Goal: Task Accomplishment & Management: Use online tool/utility

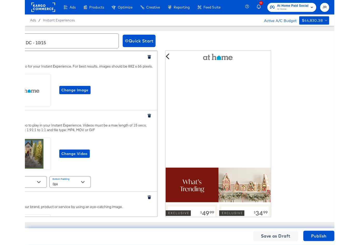
scroll to position [405, 0]
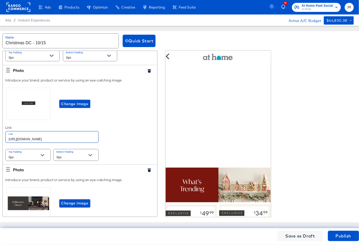
drag, startPoint x: 85, startPoint y: 135, endPoint x: 86, endPoint y: 138, distance: 3.4
click at [86, 138] on input "[URL][DOMAIN_NAME]" at bounding box center [52, 136] width 93 height 11
paste input "christmas-shop-all"
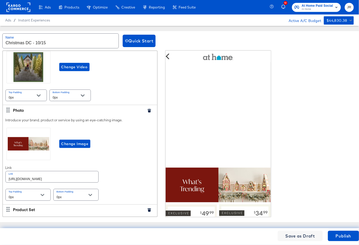
scroll to position [86, 0]
type input "[URL][DOMAIN_NAME]"
click at [91, 178] on input "[URL][DOMAIN_NAME]" at bounding box center [52, 177] width 93 height 11
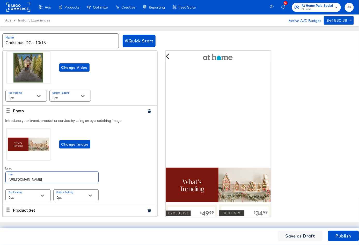
paste input "christmas-shop-all"
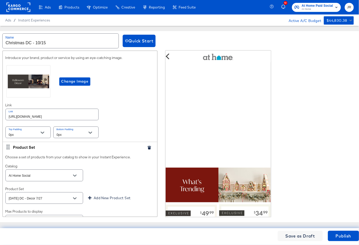
scroll to position [528, 0]
type input "[URL][DOMAIN_NAME]"
click at [80, 112] on input "[URL][DOMAIN_NAME]" at bounding box center [52, 113] width 93 height 11
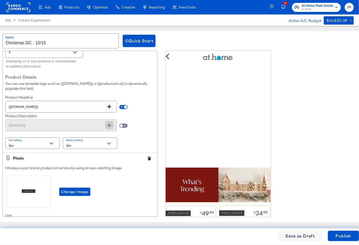
scroll to position [2609, 0]
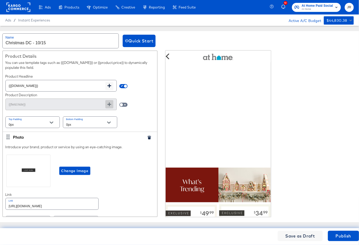
click at [81, 198] on input "[URL][DOMAIN_NAME]" at bounding box center [52, 203] width 93 height 11
paste input "christmas-shop-all/"
type input "[URL][DOMAIN_NAME]"
click at [126, 168] on div "Change Image" at bounding box center [79, 171] width 149 height 34
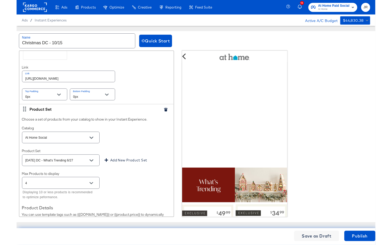
scroll to position [188, 0]
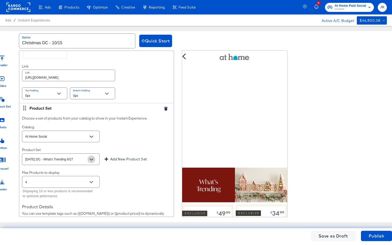
click at [94, 160] on button "Open" at bounding box center [91, 159] width 8 height 8
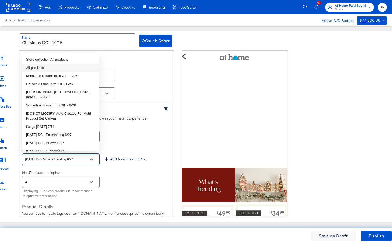
click at [48, 70] on li "All products" at bounding box center [60, 68] width 77 height 8
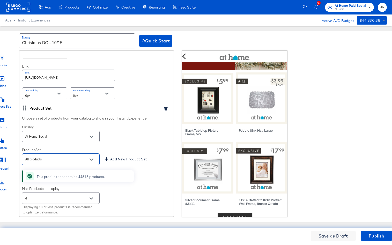
scroll to position [135, 0]
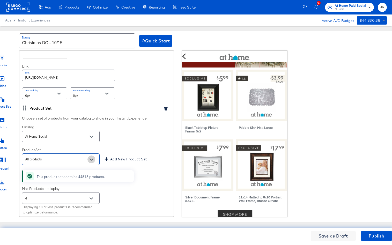
click at [90, 157] on icon "Open" at bounding box center [91, 159] width 4 height 4
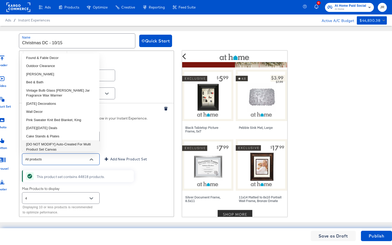
scroll to position [473, 0]
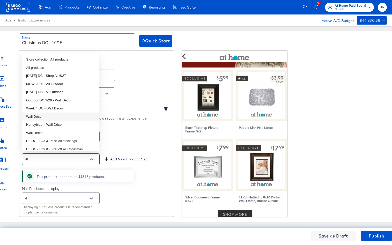
type input "A"
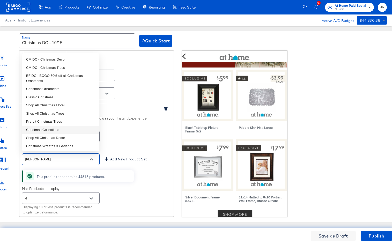
click at [69, 129] on li "Christmas Collections" at bounding box center [60, 130] width 77 height 8
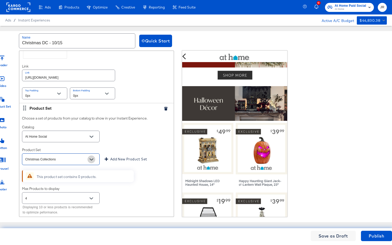
click at [90, 157] on icon "Open" at bounding box center [91, 159] width 4 height 4
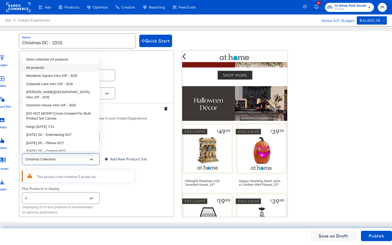
click at [60, 66] on li "All products" at bounding box center [60, 68] width 77 height 8
type input "All products"
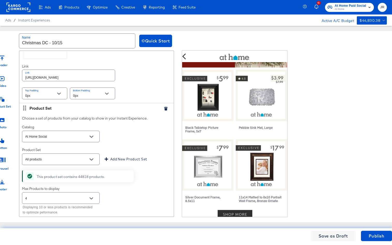
click at [150, 188] on div "Max Products to display 4 Displaying 10 or less products is recommended to opti…" at bounding box center [96, 201] width 149 height 30
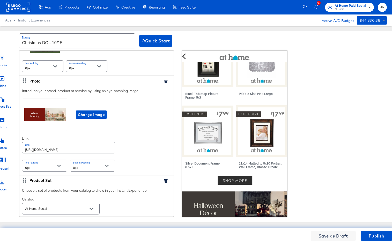
scroll to position [116, 0]
click at [309, 56] on div "Header Video Product Set Photo Button Carousel Footer Header Upload a logo for …" at bounding box center [196, 133] width 414 height 166
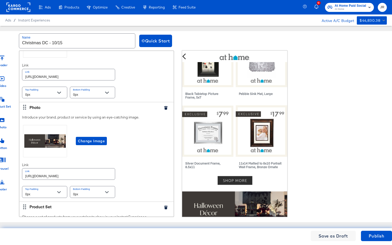
scroll to position [484, 0]
click at [97, 139] on span "Change Image" at bounding box center [91, 141] width 27 height 6
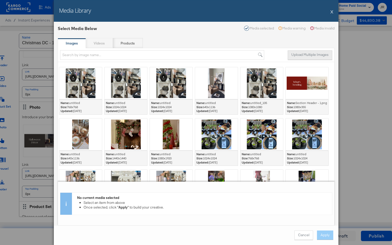
click at [309, 54] on button "Upload Multiple Images" at bounding box center [309, 54] width 44 height 9
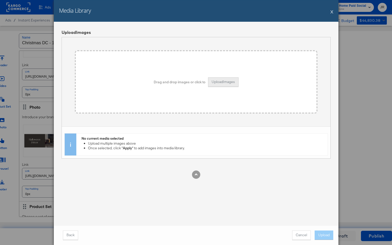
click at [224, 81] on button "Upload Images" at bounding box center [223, 81] width 31 height 9
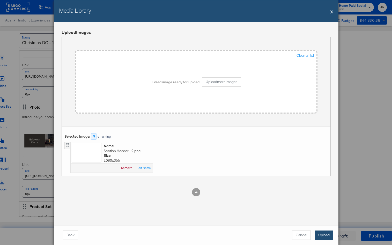
click at [309, 232] on button "Upload" at bounding box center [323, 234] width 19 height 9
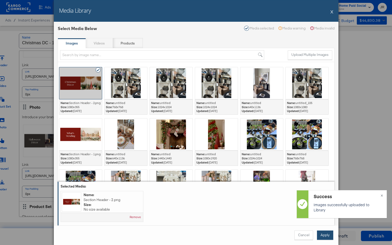
click at [309, 234] on button "Apply" at bounding box center [325, 234] width 16 height 9
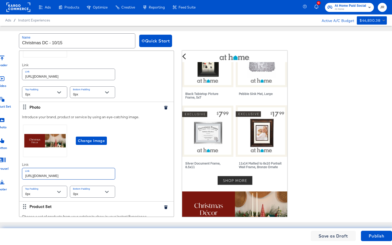
drag, startPoint x: 103, startPoint y: 175, endPoint x: 57, endPoint y: 175, distance: 46.3
click at [98, 175] on input "[URL][DOMAIN_NAME]" at bounding box center [68, 173] width 93 height 11
click at [36, 174] on input "[URL][DOMAIN_NAME]" at bounding box center [68, 173] width 93 height 11
drag, startPoint x: 24, startPoint y: 174, endPoint x: 102, endPoint y: 177, distance: 78.1
click at [102, 177] on div "[URL][DOMAIN_NAME]" at bounding box center [68, 174] width 93 height 12
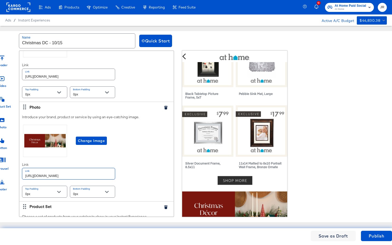
paste input "christmas-indoor"
type input "[URL][DOMAIN_NAME]"
click at [161, 182] on div "Introduce your brand, product or service by using an eye-catching image. Change…" at bounding box center [96, 156] width 154 height 89
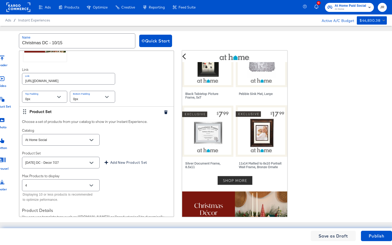
scroll to position [595, 0]
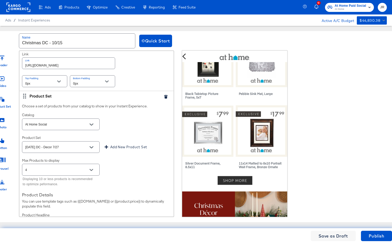
click at [94, 144] on button "Open" at bounding box center [91, 147] width 8 height 8
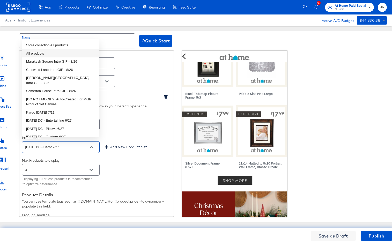
click at [48, 55] on li "All products" at bounding box center [60, 53] width 77 height 8
type input "All products"
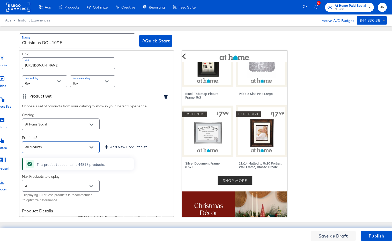
click at [141, 181] on div "Max Products to display 4 Displaying 10 or less products is recommended to opti…" at bounding box center [96, 189] width 149 height 30
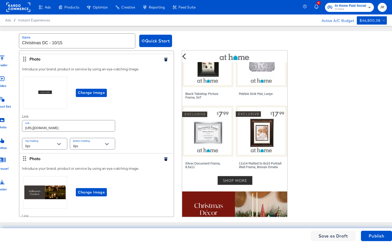
scroll to position [828, 0]
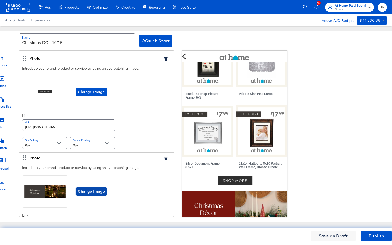
click at [101, 191] on button "Change Image" at bounding box center [91, 191] width 31 height 8
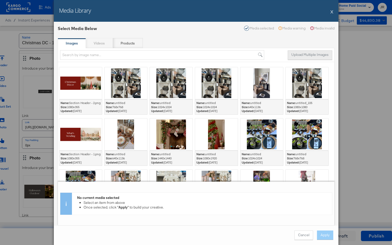
click at [309, 58] on button "Upload Multiple Images" at bounding box center [309, 54] width 44 height 9
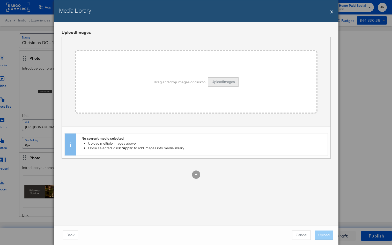
click at [221, 81] on button "Upload Images" at bounding box center [223, 81] width 31 height 9
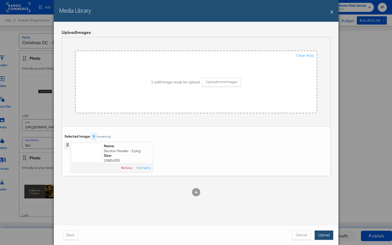
click at [309, 236] on button "Upload" at bounding box center [323, 234] width 19 height 9
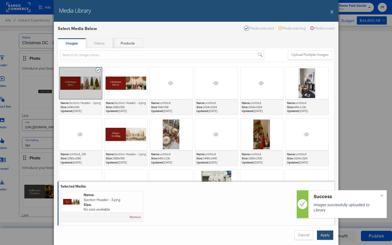
click at [309, 237] on button "Apply" at bounding box center [325, 234] width 16 height 9
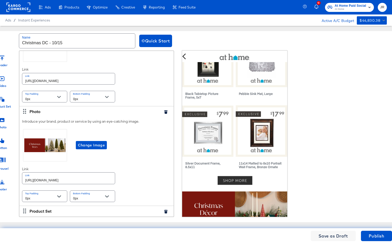
scroll to position [882, 0]
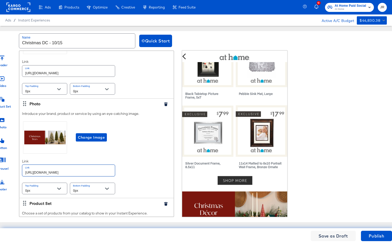
drag, startPoint x: 107, startPoint y: 167, endPoint x: 18, endPoint y: 168, distance: 89.5
click at [18, 168] on div "Header Video Product Set Photo Button Carousel Footer Header Upload a logo for …" at bounding box center [196, 133] width 414 height 166
paste input "christmas-tree-decorations/?"
click at [131, 157] on div "Introduce your brand, product or service by using an eye-catching image. Change…" at bounding box center [96, 153] width 154 height 89
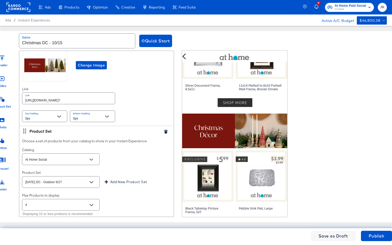
scroll to position [247, 0]
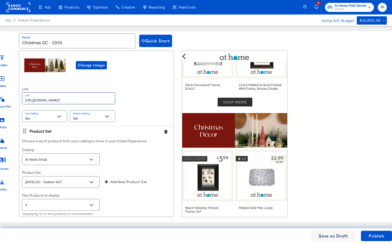
drag, startPoint x: 102, startPoint y: 95, endPoint x: 20, endPoint y: 95, distance: 82.7
click at [20, 95] on div "Introduce your brand, product or service by using an eye-catching image. Change…" at bounding box center [96, 80] width 154 height 89
paste input "s/"
type input "[URL][DOMAIN_NAME]"
click at [127, 96] on div "Introduce your brand, product or service by using an eye-catching image. Change…" at bounding box center [96, 80] width 154 height 89
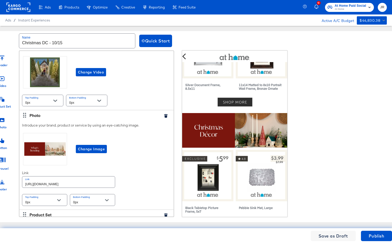
scroll to position [83, 0]
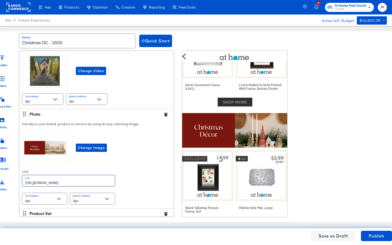
drag, startPoint x: 97, startPoint y: 183, endPoint x: 14, endPoint y: 182, distance: 83.0
click at [14, 182] on div "Header Video Product Set Photo Button Carousel Footer Header Upload a logo for …" at bounding box center [196, 133] width 414 height 166
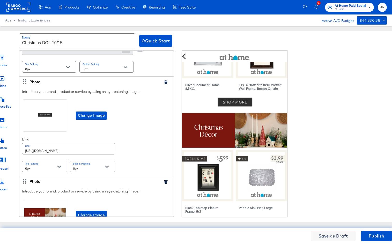
scroll to position [460, 0]
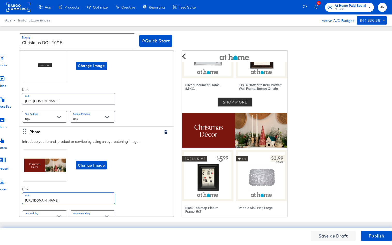
drag, startPoint x: 101, startPoint y: 198, endPoint x: 20, endPoint y: 196, distance: 80.9
click at [20, 196] on div "Introduce your brand, product or service by using an eye-catching image. Change…" at bounding box center [96, 181] width 154 height 89
paste input "shop-all"
type input "[URL][DOMAIN_NAME]"
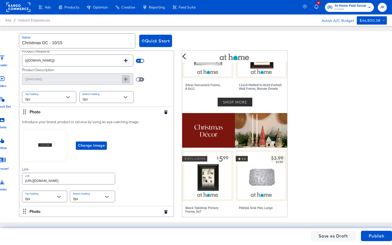
scroll to position [775, 0]
drag, startPoint x: 104, startPoint y: 175, endPoint x: 21, endPoint y: 175, distance: 83.8
click at [21, 175] on div "Introduce your brand, product or service by using an eye-catching image. Change…" at bounding box center [96, 160] width 154 height 89
paste input "christmas-shop-all"
type input "[URL][DOMAIN_NAME]"
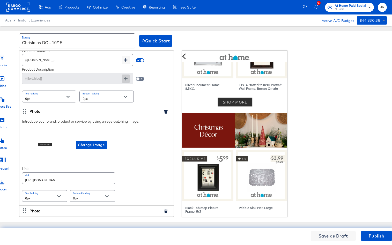
click at [143, 179] on div "Introduce your brand, product or service by using an eye-catching image. Change…" at bounding box center [96, 160] width 154 height 89
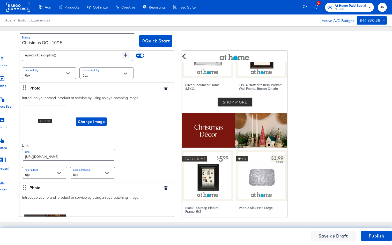
scroll to position [1178, 0]
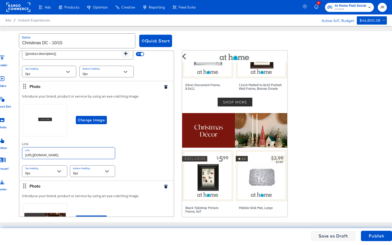
drag, startPoint x: 103, startPoint y: 150, endPoint x: 16, endPoint y: 149, distance: 87.6
click at [16, 149] on div "Header Video Product Set Photo Button Carousel Footer Header Upload a logo for …" at bounding box center [196, 133] width 414 height 166
paste input "christmas-shop-all"
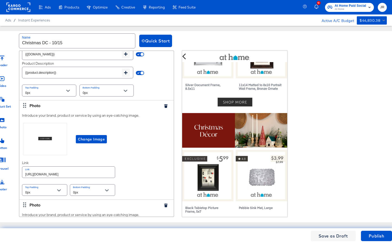
scroll to position [1562, 0]
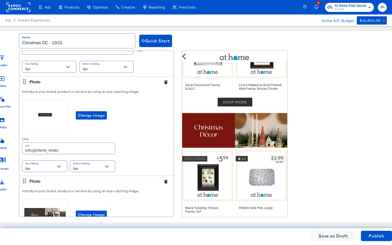
type input "[URL][DOMAIN_NAME]"
drag, startPoint x: 102, startPoint y: 143, endPoint x: 15, endPoint y: 139, distance: 87.2
click at [15, 139] on div "Header Video Product Set Photo Button Carousel Footer Header Upload a logo for …" at bounding box center [196, 133] width 414 height 166
paste input "christmas-shop-all"
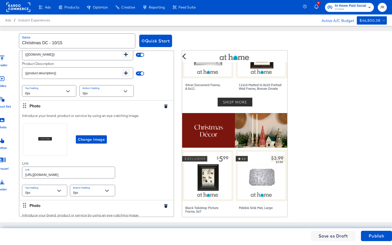
scroll to position [1919, 0]
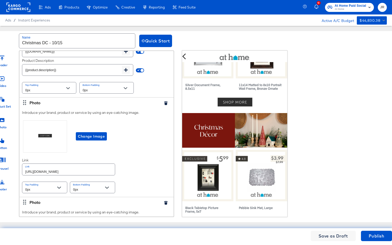
type input "[URL][DOMAIN_NAME]"
drag, startPoint x: 106, startPoint y: 163, endPoint x: 20, endPoint y: 160, distance: 85.9
click at [20, 160] on div "Introduce your brand, product or service by using an eye-catching image. Change…" at bounding box center [96, 152] width 154 height 89
paste input "christmas-shop-all"
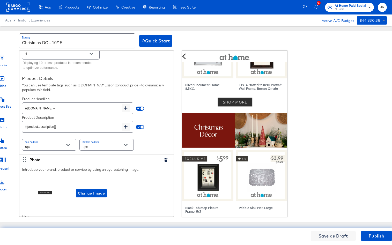
scroll to position [2309, 0]
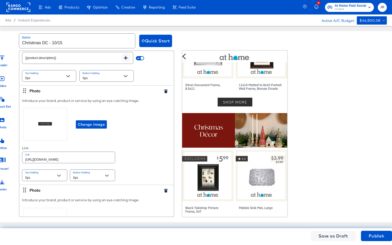
type input "[URL][DOMAIN_NAME]"
drag, startPoint x: 110, startPoint y: 148, endPoint x: 24, endPoint y: 143, distance: 86.2
click at [22, 152] on input "[URL][DOMAIN_NAME]" at bounding box center [68, 157] width 93 height 11
paste input "christmas-shop-all"
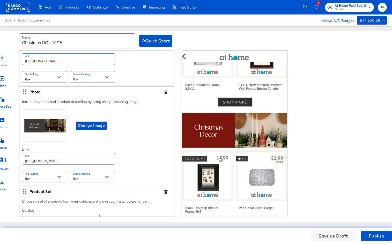
scroll to position [2408, 0]
type input "[URL][DOMAIN_NAME]"
click at [90, 153] on input "[URL][DOMAIN_NAME]" at bounding box center [68, 158] width 93 height 11
paste input "christmas-shop-all/"
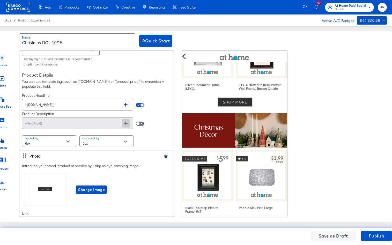
scroll to position [2641, 0]
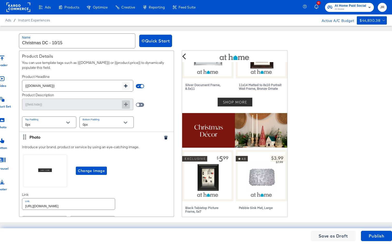
type input "[URL][DOMAIN_NAME]"
click at [94, 198] on input "[URL][DOMAIN_NAME]" at bounding box center [68, 203] width 93 height 11
click at [138, 193] on div "Introduce your brand, product or service by using an eye-catching image. Change…" at bounding box center [96, 186] width 154 height 89
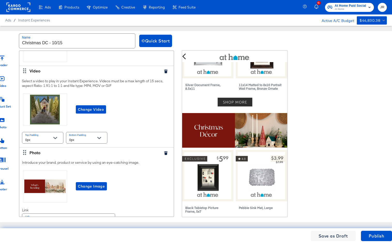
scroll to position [92, 0]
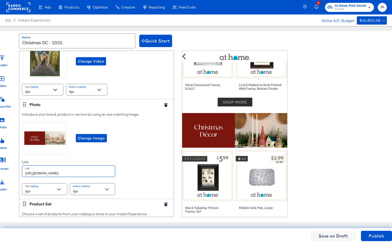
click at [98, 172] on input "[URL][DOMAIN_NAME]" at bounding box center [68, 170] width 93 height 11
paste input "text"
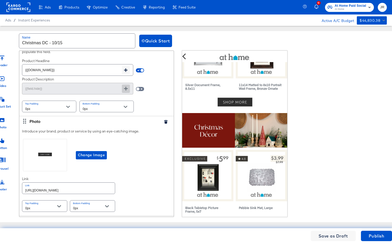
scroll to position [371, 0]
type input "[URL][DOMAIN_NAME]"
click at [99, 186] on input "[URL][DOMAIN_NAME]" at bounding box center [68, 187] width 93 height 11
paste input "text"
type input "[URL][DOMAIN_NAME]"
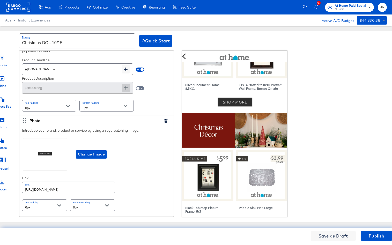
click at [130, 186] on div "Introduce your brand, product or service by using an eye-catching image. Change…" at bounding box center [96, 169] width 154 height 89
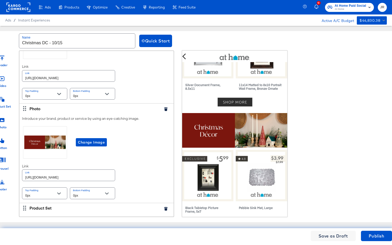
scroll to position [485, 0]
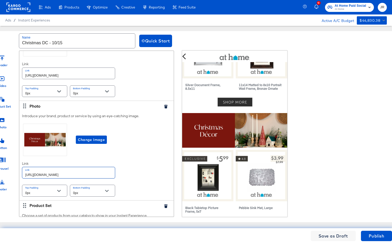
click at [103, 167] on input "[URL][DOMAIN_NAME]" at bounding box center [68, 172] width 93 height 11
click at [102, 173] on input "[URL][DOMAIN_NAME]" at bounding box center [68, 172] width 93 height 11
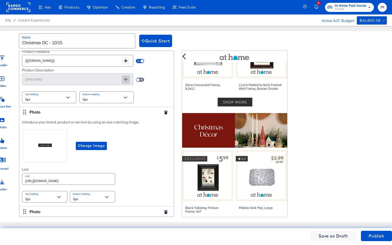
scroll to position [776, 0]
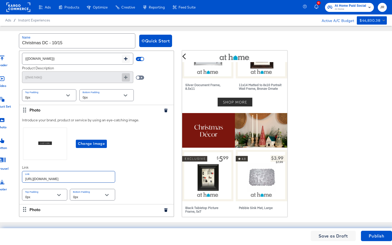
click at [105, 178] on input "[URL][DOMAIN_NAME]" at bounding box center [68, 176] width 93 height 11
paste input "indoor-decor"
type input "[URL][DOMAIN_NAME]"
click at [134, 181] on div "Introduce your brand, product or service by using an eye-catching image. Change…" at bounding box center [96, 159] width 154 height 89
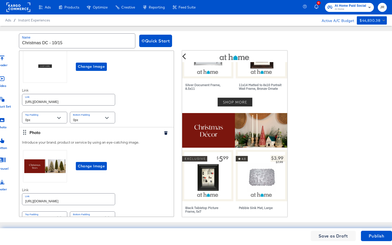
scroll to position [884, 0]
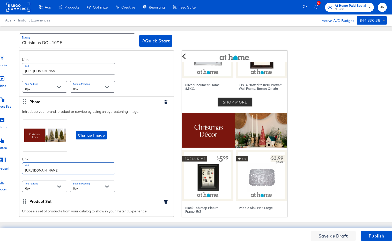
click at [105, 165] on input "[URL][DOMAIN_NAME]" at bounding box center [68, 168] width 93 height 11
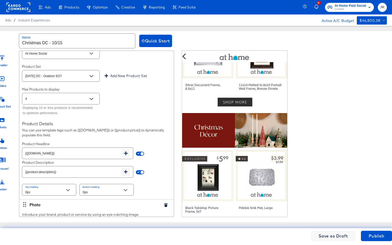
scroll to position [1119, 0]
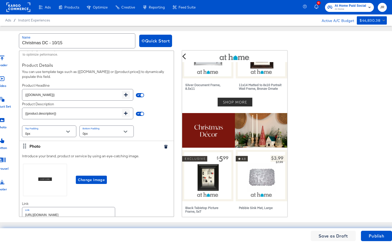
click at [99, 207] on input "[URL][DOMAIN_NAME]" at bounding box center [68, 212] width 93 height 11
paste input "trees"
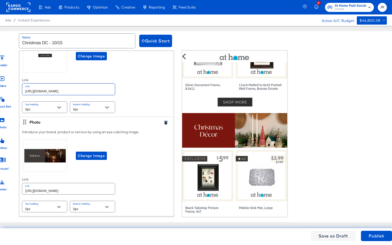
scroll to position [1251, 0]
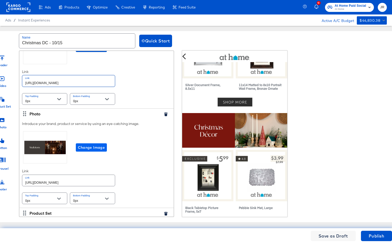
type input "[URL][DOMAIN_NAME]"
click at [96, 144] on span "Change Image" at bounding box center [91, 147] width 27 height 6
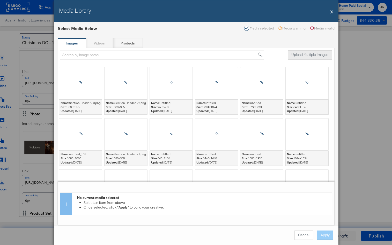
click at [309, 58] on button "Upload Multiple Images" at bounding box center [309, 54] width 44 height 9
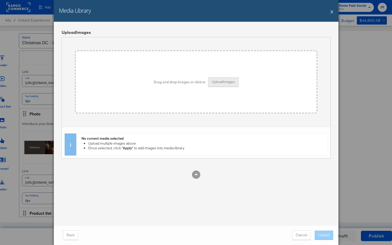
click at [228, 82] on button "Upload Images" at bounding box center [223, 81] width 31 height 9
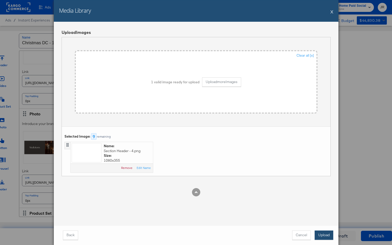
click at [309, 232] on button "Upload" at bounding box center [323, 234] width 19 height 9
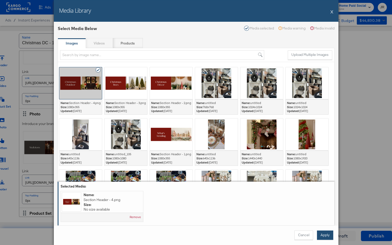
click at [309, 237] on button "Apply" at bounding box center [325, 234] width 16 height 9
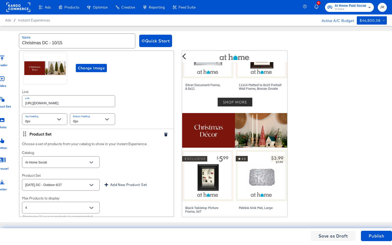
scroll to position [950, 0]
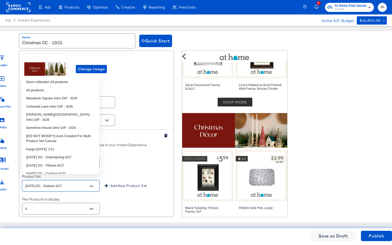
click at [68, 183] on input "[DATE] DC - Outdoor 6/27" at bounding box center [56, 186] width 65 height 6
click at [55, 90] on li "All products" at bounding box center [60, 90] width 77 height 8
type input "All products"
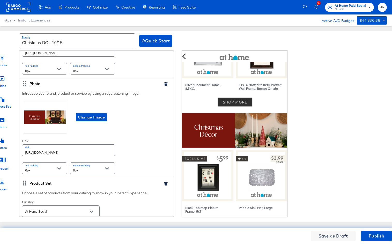
scroll to position [1301, 0]
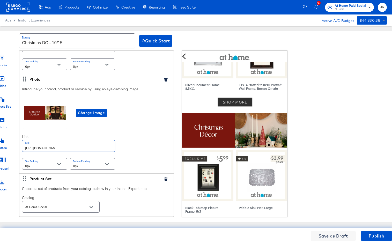
click at [102, 141] on input "[URL][DOMAIN_NAME]" at bounding box center [68, 145] width 93 height 11
paste input "christmas-outdoor-decor"
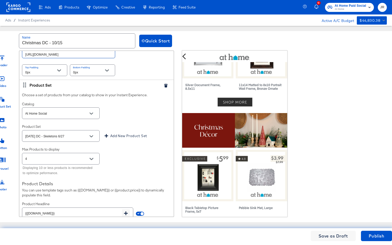
scroll to position [1398, 0]
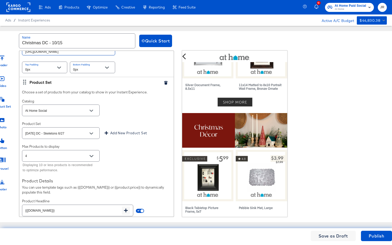
click at [70, 129] on div "[DATE] DC - Skeletons 6/27" at bounding box center [61, 133] width 78 height 12
type input "[URL][DOMAIN_NAME]"
click at [92, 132] on icon "Open" at bounding box center [91, 133] width 4 height 2
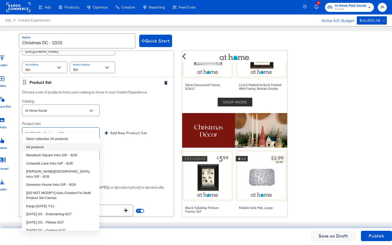
click at [58, 146] on li "All products" at bounding box center [60, 147] width 77 height 8
type input "All products"
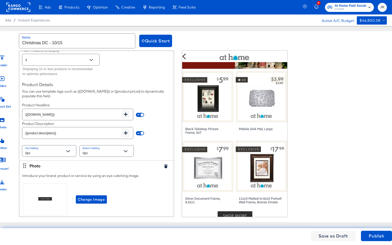
scroll to position [331, 0]
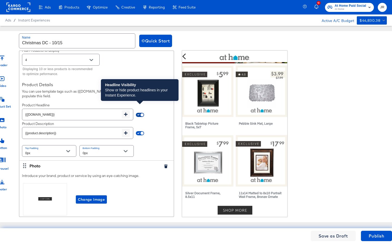
click at [141, 114] on input "checkbox" at bounding box center [142, 116] width 12 height 4
checkbox input "false"
type input "{{field.hide}}"
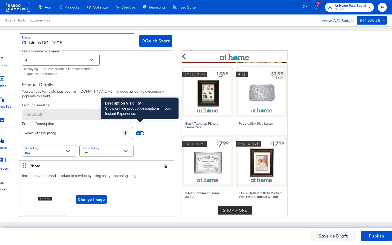
click at [140, 131] on span at bounding box center [140, 133] width 8 height 4
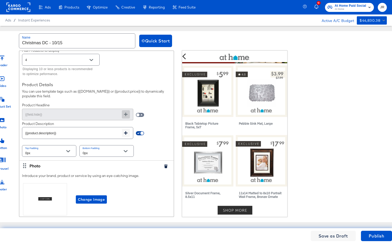
click at [142, 132] on input "checkbox" at bounding box center [142, 134] width 12 height 4
checkbox input "false"
type input "{{field.hide}}"
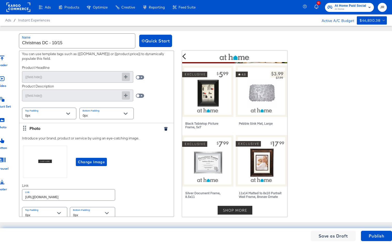
scroll to position [1574, 0]
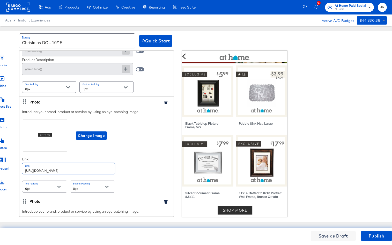
click at [96, 163] on input "[URL][DOMAIN_NAME]" at bounding box center [68, 168] width 93 height 11
paste input "outdoor-decor"
type input "[URL][DOMAIN_NAME]"
click at [134, 162] on div "Introduce your brand, product or service by using an eye-catching image. Change…" at bounding box center [96, 151] width 154 height 89
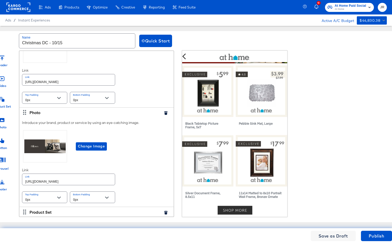
scroll to position [1668, 0]
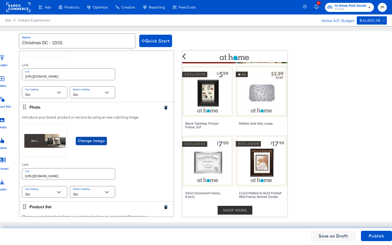
click at [99, 138] on span "Change Image" at bounding box center [91, 141] width 27 height 6
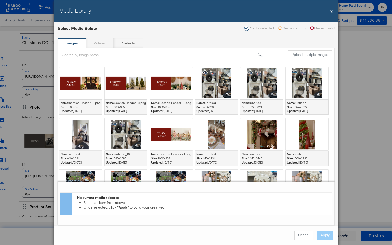
click at [309, 60] on div "Upload Multiple Images" at bounding box center [196, 55] width 276 height 14
click at [309, 56] on button "Upload Multiple Images" at bounding box center [309, 54] width 44 height 9
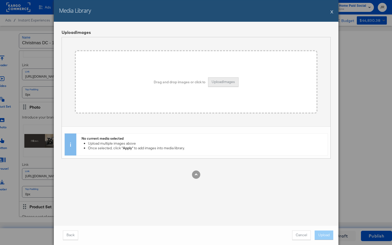
click at [225, 83] on button "Upload Images" at bounding box center [223, 81] width 31 height 9
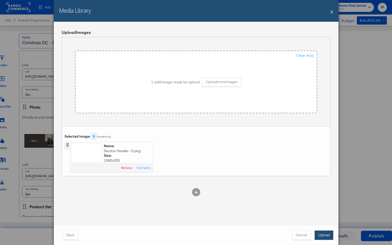
click at [309, 233] on button "Upload" at bounding box center [323, 234] width 19 height 9
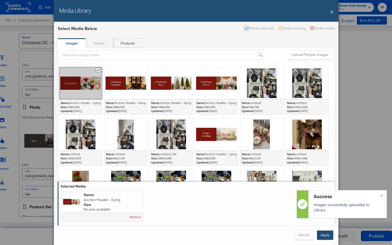
click at [309, 234] on button "Apply" at bounding box center [325, 234] width 16 height 9
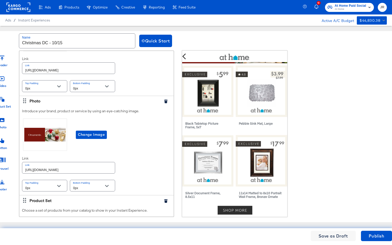
scroll to position [1675, 0]
click at [97, 162] on input "[URL][DOMAIN_NAME]" at bounding box center [68, 166] width 93 height 11
paste input "christmas-ornament"
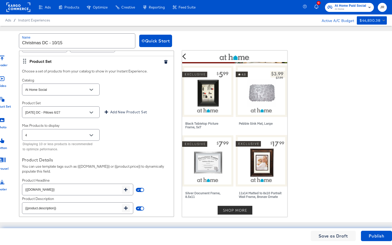
scroll to position [1814, 0]
type input "[URL][DOMAIN_NAME]"
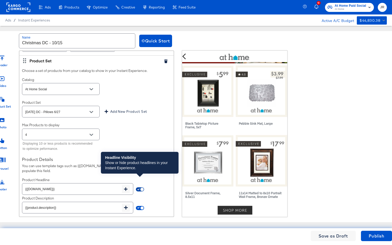
click at [139, 188] on input "checkbox" at bounding box center [142, 190] width 12 height 4
checkbox input "false"
type input "{{field.hide}}"
click at [139, 188] on input "checkbox" at bounding box center [138, 190] width 12 height 4
checkbox input "true"
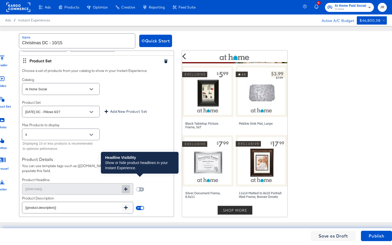
type input "{{[DOMAIN_NAME]}}"
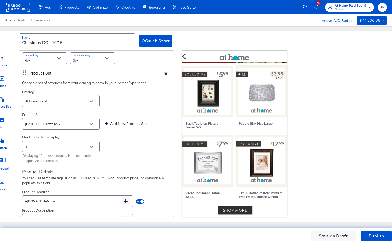
scroll to position [1793, 0]
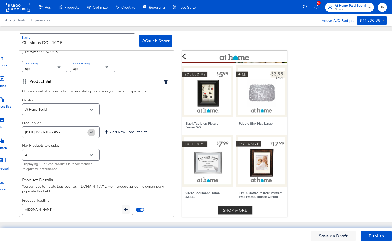
click at [91, 128] on button "Open" at bounding box center [91, 132] width 8 height 8
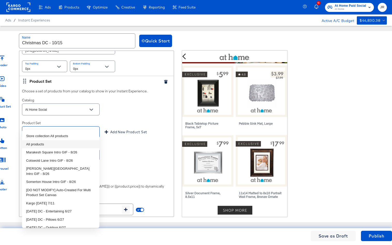
click at [61, 143] on li "All products" at bounding box center [60, 144] width 77 height 8
type input "All products"
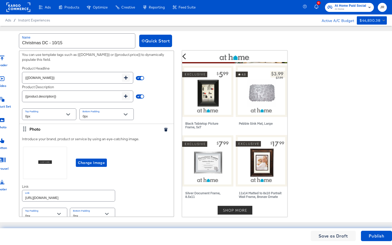
scroll to position [1945, 0]
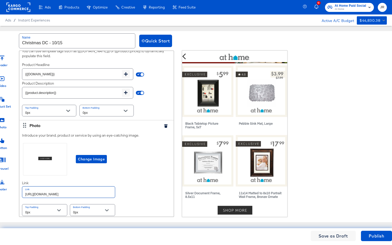
click at [101, 186] on input "[URL][DOMAIN_NAME]" at bounding box center [68, 191] width 93 height 11
paste input "ornaments"
type input "[URL][DOMAIN_NAME]"
click at [141, 185] on div "Introduce your brand, product or service by using an eye-catching image. Change…" at bounding box center [96, 174] width 154 height 89
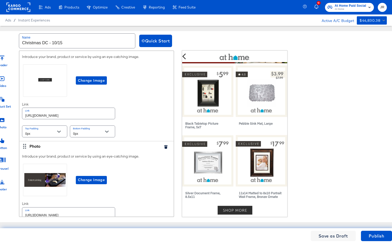
scroll to position [2024, 0]
click at [80, 176] on span "Change Image" at bounding box center [91, 179] width 27 height 6
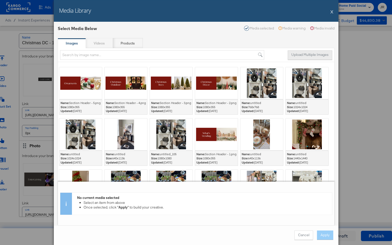
click at [309, 53] on button "Upload Multiple Images" at bounding box center [309, 54] width 44 height 9
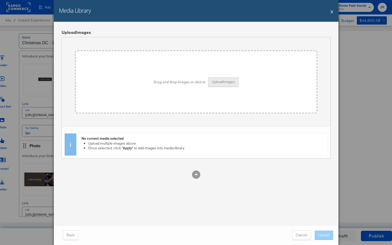
click at [218, 86] on button "Upload Images" at bounding box center [223, 81] width 31 height 9
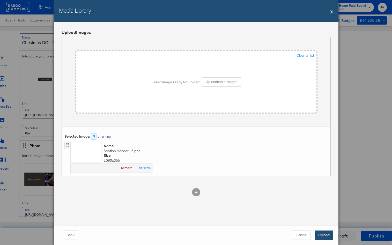
click at [309, 234] on button "Upload" at bounding box center [323, 234] width 19 height 9
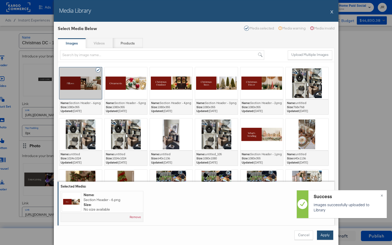
click at [309, 234] on button "Apply" at bounding box center [325, 234] width 16 height 9
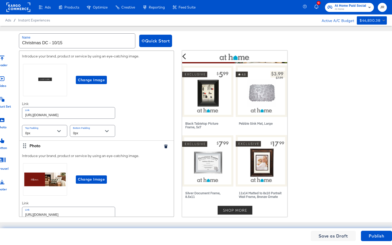
scroll to position [2075, 0]
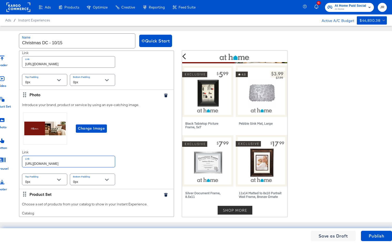
click at [110, 156] on input "[URL][DOMAIN_NAME]" at bounding box center [68, 161] width 93 height 11
paste input "christmas-bed-bath"
type input "[URL][DOMAIN_NAME]"
click at [134, 159] on div "Introduce your brand, product or service by using an eye-catching image. Change…" at bounding box center [96, 144] width 154 height 89
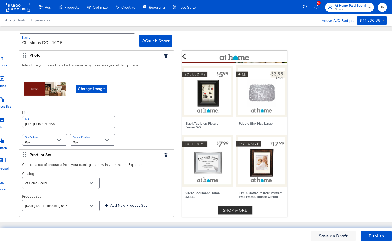
scroll to position [2123, 0]
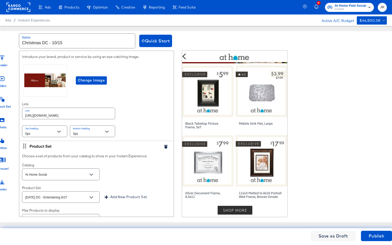
click at [64, 194] on input "[DATE] DC - Entertaining 6/27" at bounding box center [56, 197] width 65 height 6
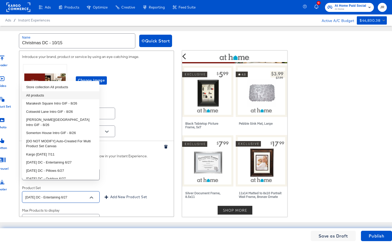
click at [64, 97] on li "All products" at bounding box center [60, 95] width 77 height 8
type input "All products"
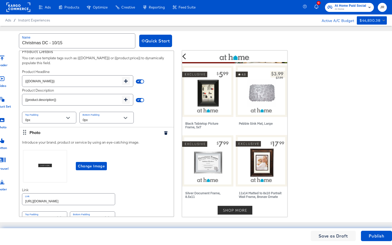
scroll to position [2333, 0]
click at [98, 193] on input "[URL][DOMAIN_NAME]" at bounding box center [68, 198] width 93 height 11
paste input "bed-bath"
type input "[URL][DOMAIN_NAME]"
click at [147, 187] on div "Introduce your brand, product or service by using an eye-catching image. Change…" at bounding box center [96, 181] width 154 height 89
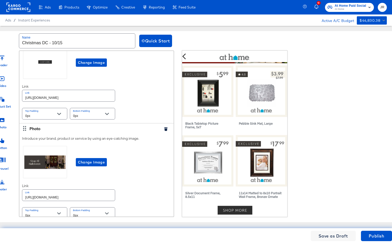
scroll to position [2436, 0]
click at [95, 159] on span "Change Image" at bounding box center [91, 162] width 27 height 6
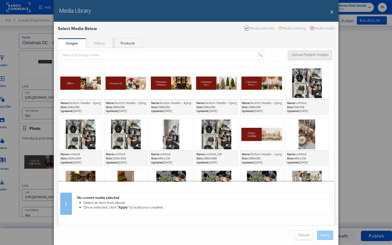
click at [307, 57] on button "Upload Multiple Images" at bounding box center [309, 54] width 44 height 9
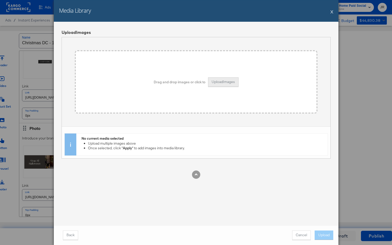
click at [225, 79] on button "Upload Images" at bounding box center [223, 81] width 31 height 9
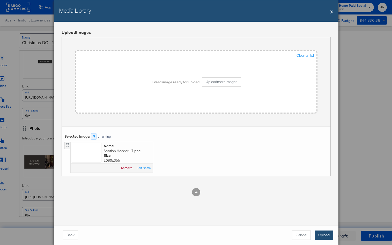
click at [309, 234] on button "Upload" at bounding box center [323, 234] width 19 height 9
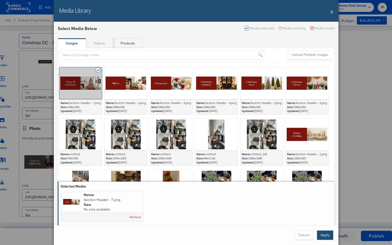
click at [309, 234] on button "Apply" at bounding box center [325, 234] width 16 height 9
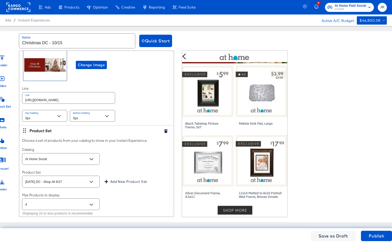
scroll to position [2535, 0]
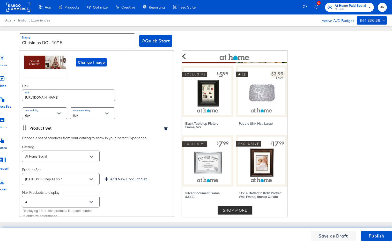
click at [66, 176] on input "[DATE] DC - Shop All 6/27" at bounding box center [56, 179] width 65 height 6
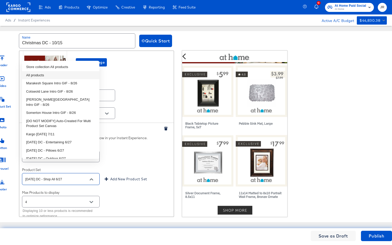
click at [50, 77] on li "All products" at bounding box center [60, 75] width 77 height 8
type input "All products"
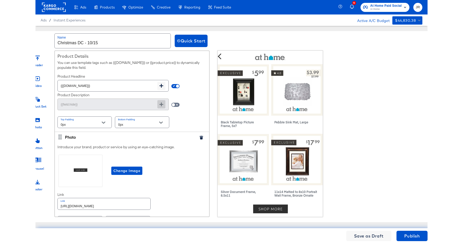
scroll to position [1333, 0]
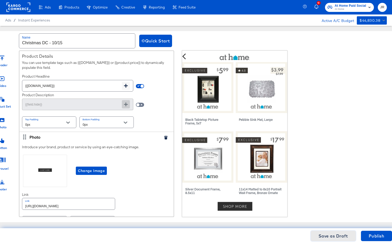
click at [309, 235] on span "Save as Draft" at bounding box center [332, 235] width 29 height 7
